Goal: Transaction & Acquisition: Subscribe to service/newsletter

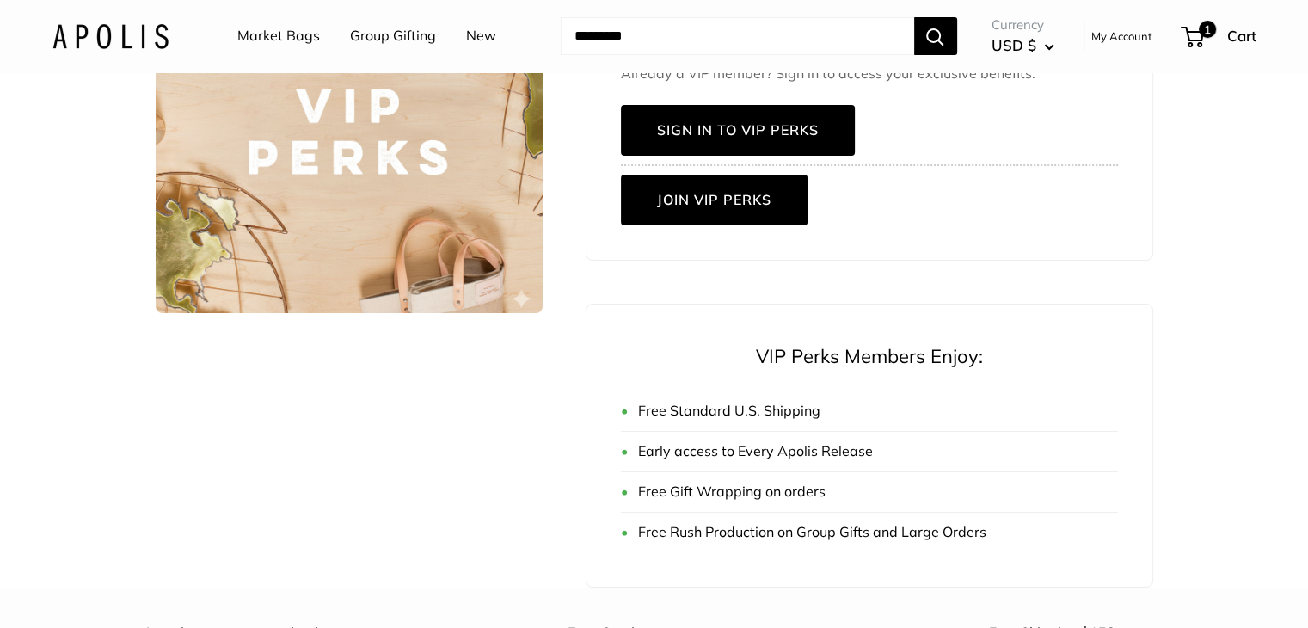
click at [728, 206] on link "Join VIP Perks" at bounding box center [714, 200] width 187 height 51
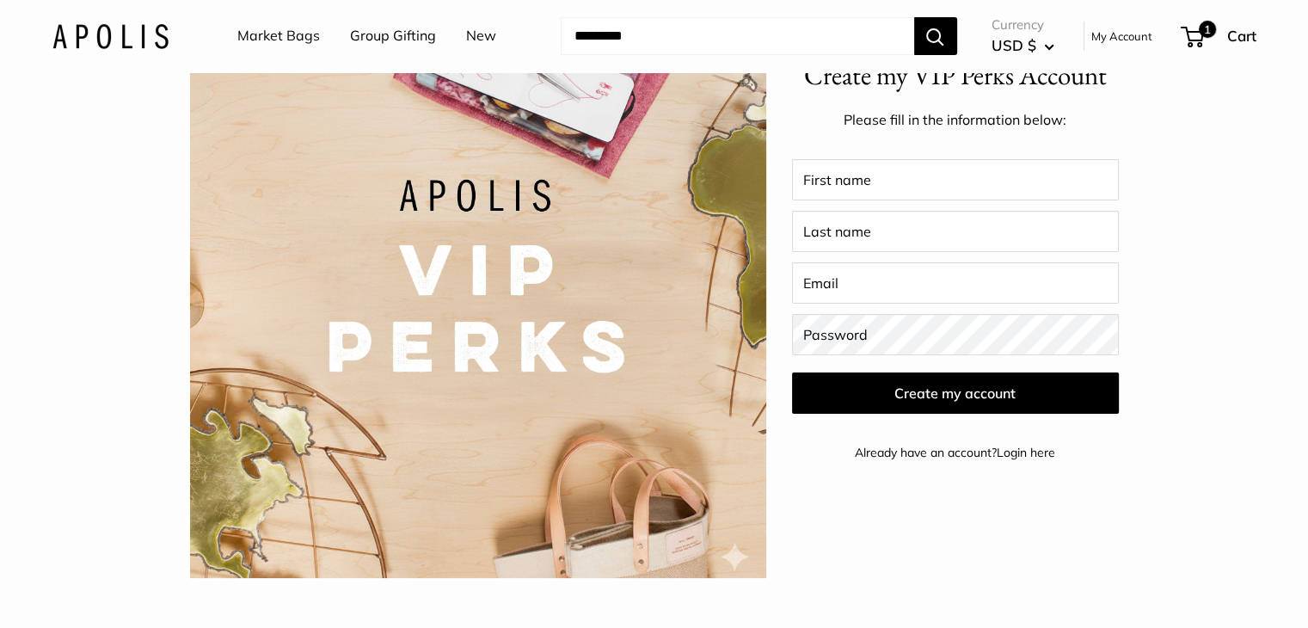
scroll to position [138, 0]
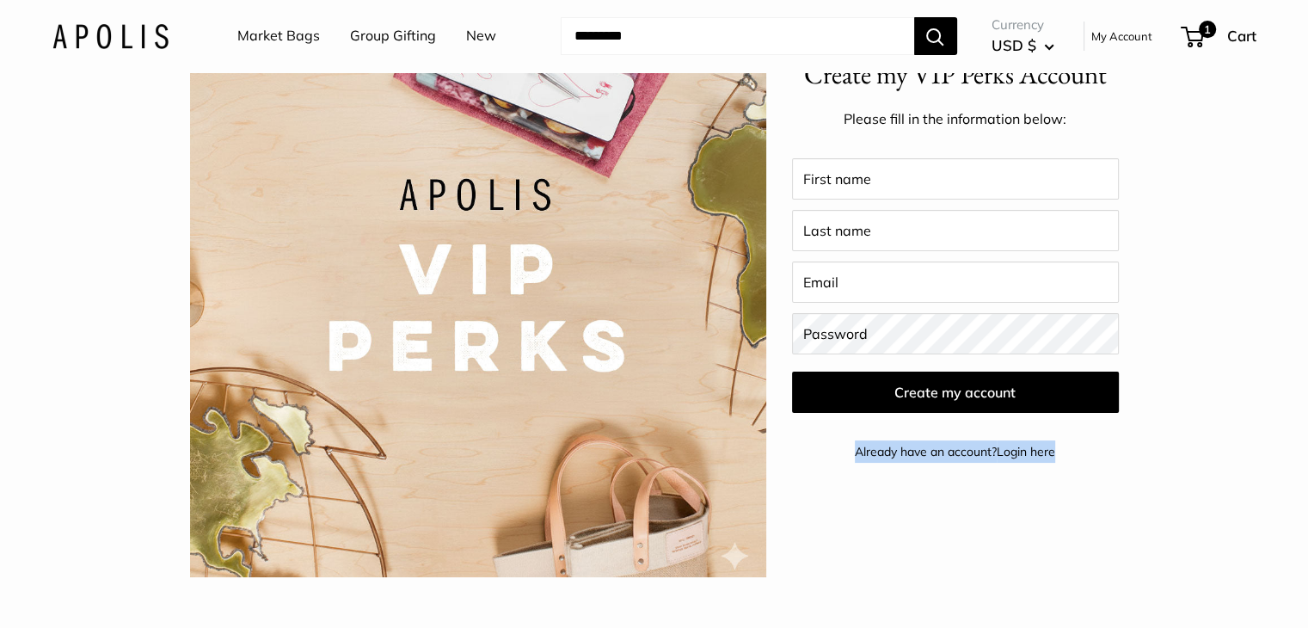
drag, startPoint x: 828, startPoint y: 454, endPoint x: 1106, endPoint y: 441, distance: 278.2
click at [1106, 441] on p "Already have an account? Login here" at bounding box center [955, 451] width 327 height 22
copy p "Already have an account? Login here"
